Goal: Use online tool/utility: Use online tool/utility

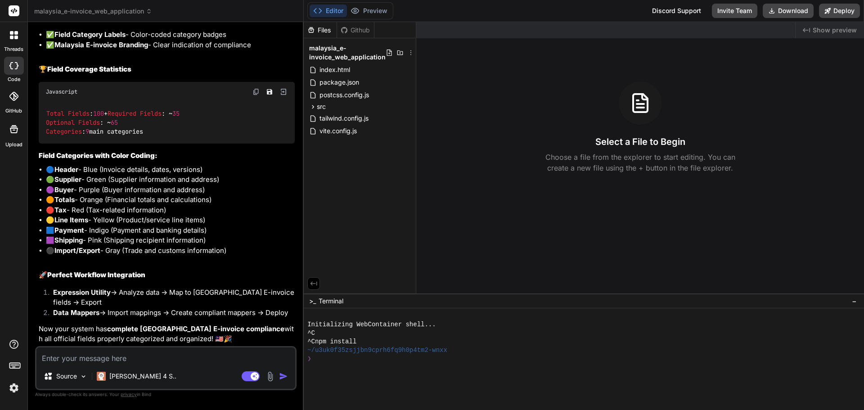
scroll to position [6437, 0]
click at [9, 109] on label "GitHub" at bounding box center [13, 111] width 17 height 8
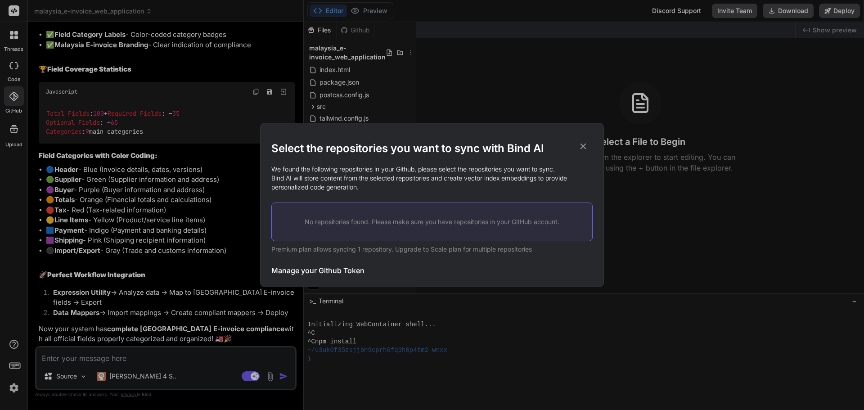
click at [473, 224] on p "No repositories found. Please make sure you have repositories in your GitHub ac…" at bounding box center [432, 221] width 292 height 9
click at [587, 138] on div "Select the repositories you want to sync with Bind AI We found the following re…" at bounding box center [431, 204] width 321 height 163
click at [583, 144] on icon at bounding box center [583, 146] width 10 height 10
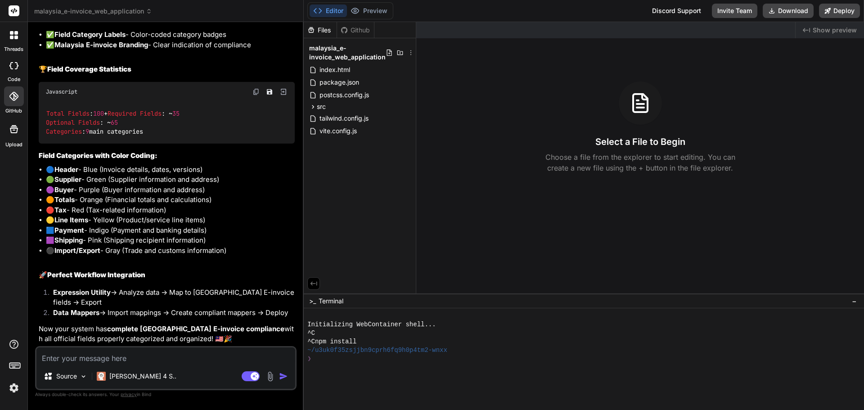
click at [11, 390] on img at bounding box center [13, 387] width 15 height 15
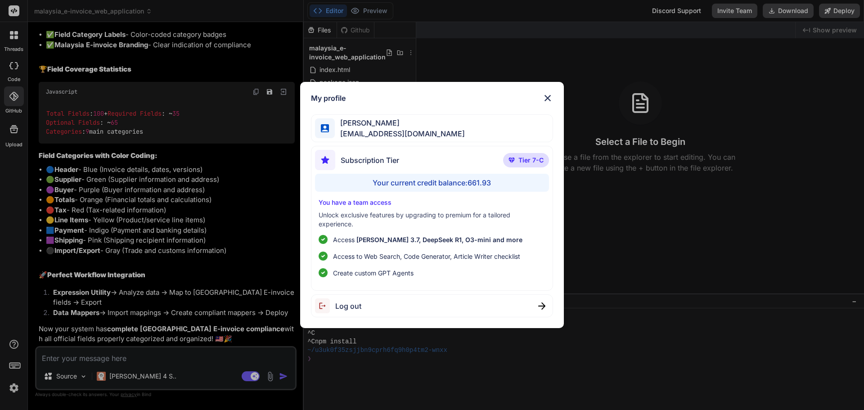
click at [482, 178] on div "Your current credit balance: 661.93" at bounding box center [432, 183] width 234 height 18
click at [452, 138] on div "[PERSON_NAME] [EMAIL_ADDRESS][DOMAIN_NAME]" at bounding box center [432, 128] width 243 height 28
click at [448, 243] on span "[PERSON_NAME] 3.7, DeepSeek R1, O3-mini and more" at bounding box center [439, 240] width 166 height 8
click at [544, 99] on img at bounding box center [547, 98] width 11 height 11
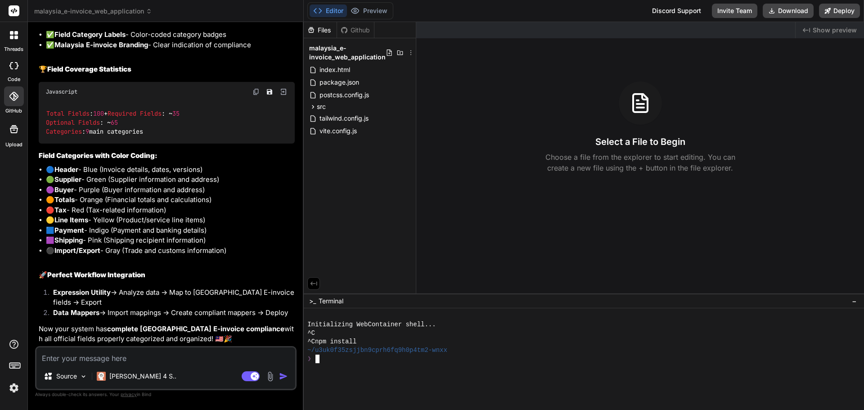
click at [426, 356] on div "❯" at bounding box center [579, 359] width 544 height 9
click at [457, 203] on div "Created with Pixso. Show preview Select a File to Begin Choose a file from the …" at bounding box center [640, 157] width 448 height 271
